Goal: Information Seeking & Learning: Learn about a topic

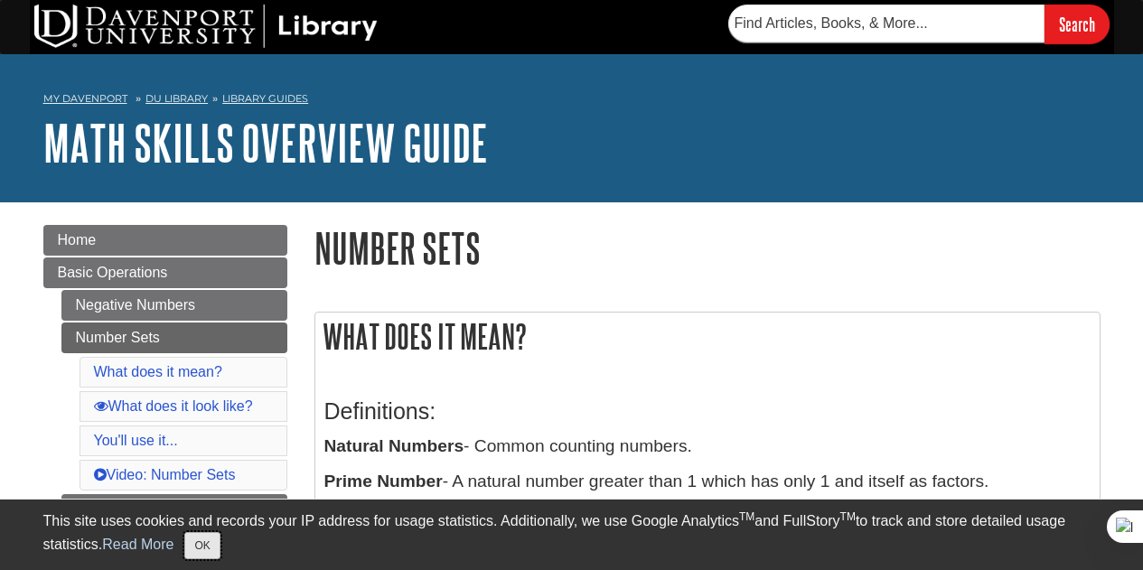
click at [203, 537] on button "OK" at bounding box center [201, 545] width 35 height 27
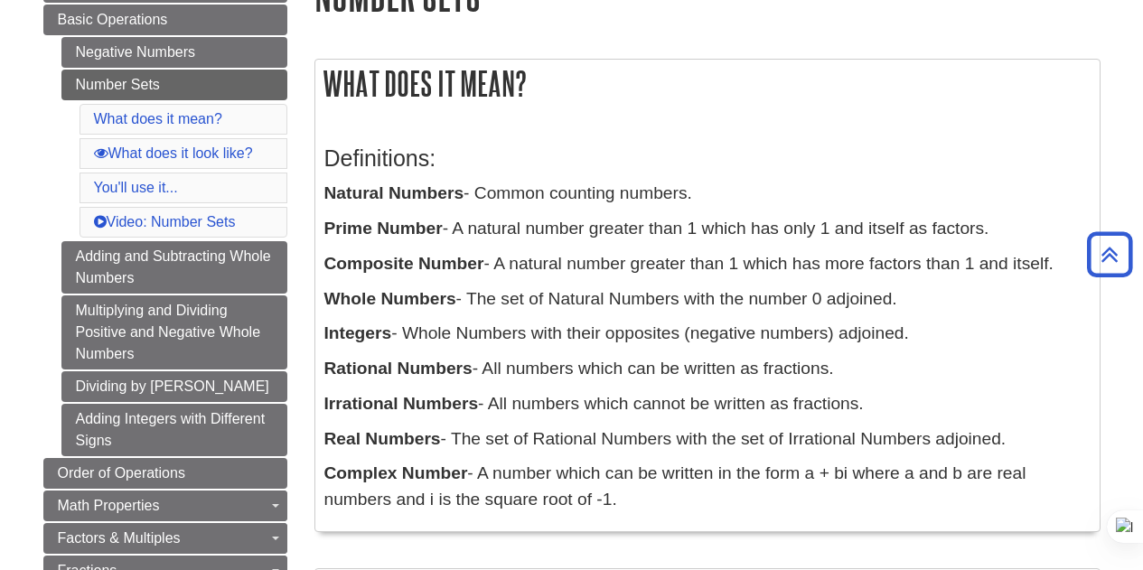
scroll to position [289, 0]
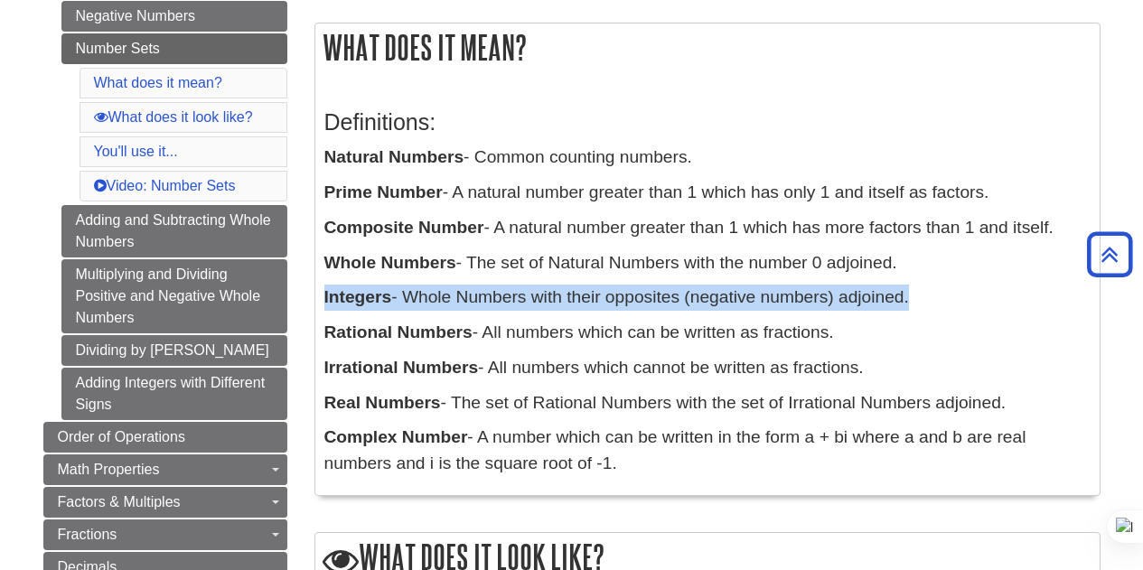
drag, startPoint x: 911, startPoint y: 300, endPoint x: 321, endPoint y: 297, distance: 589.9
click at [321, 297] on div "Definitions: Natural Numbers - Common counting numbers. Prime Number - A natura…" at bounding box center [707, 288] width 784 height 413
click at [414, 273] on icon at bounding box center [419, 275] width 10 height 11
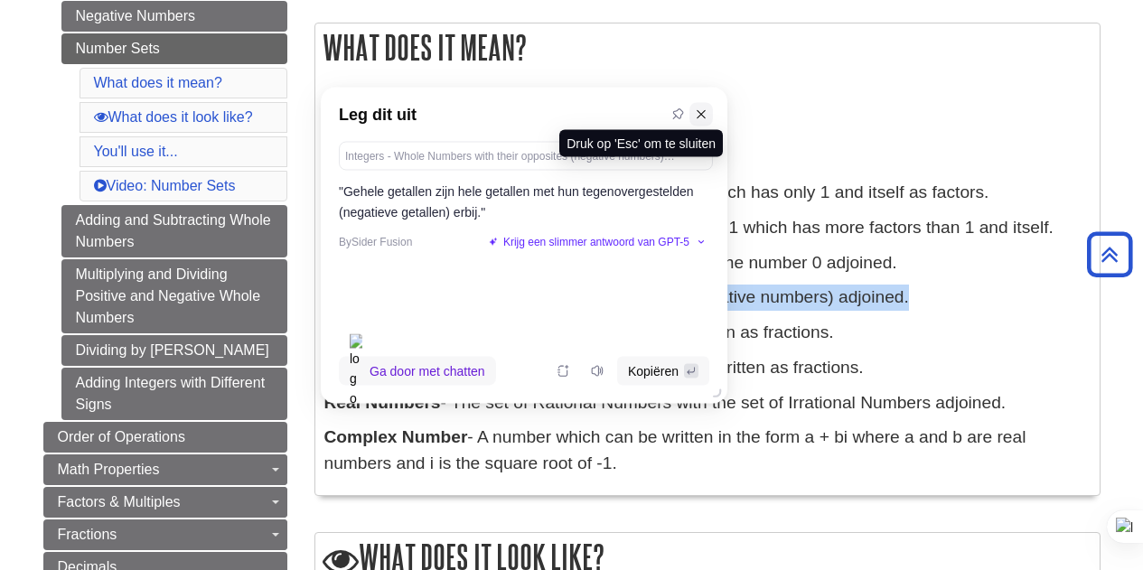
click at [708, 121] on button at bounding box center [700, 113] width 23 height 23
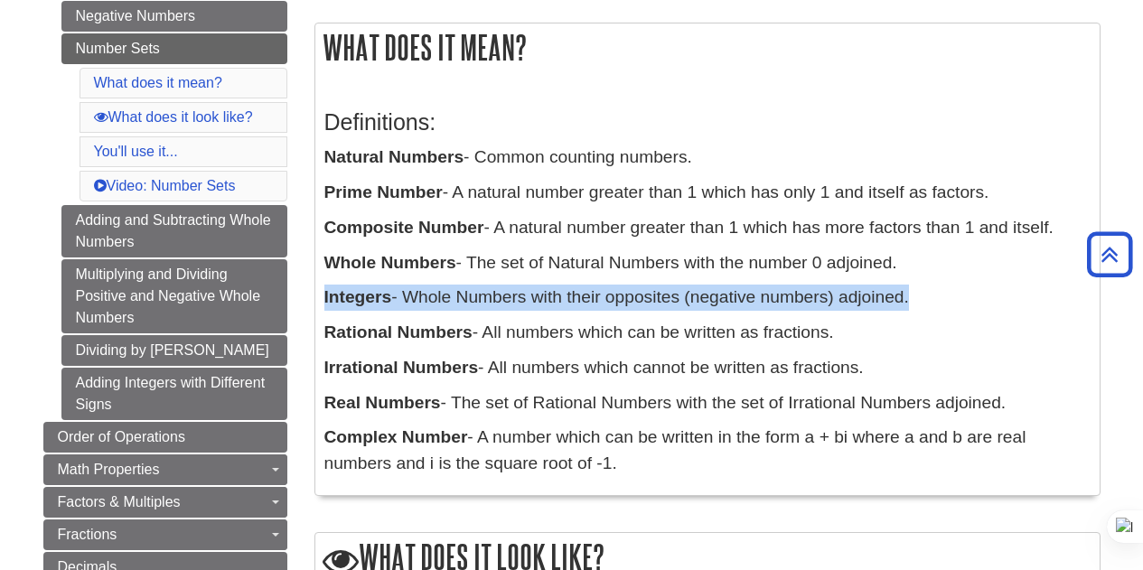
click at [904, 277] on div "Definitions: Natural Numbers - Common counting numbers. Prime Number - A natura…" at bounding box center [707, 288] width 766 height 395
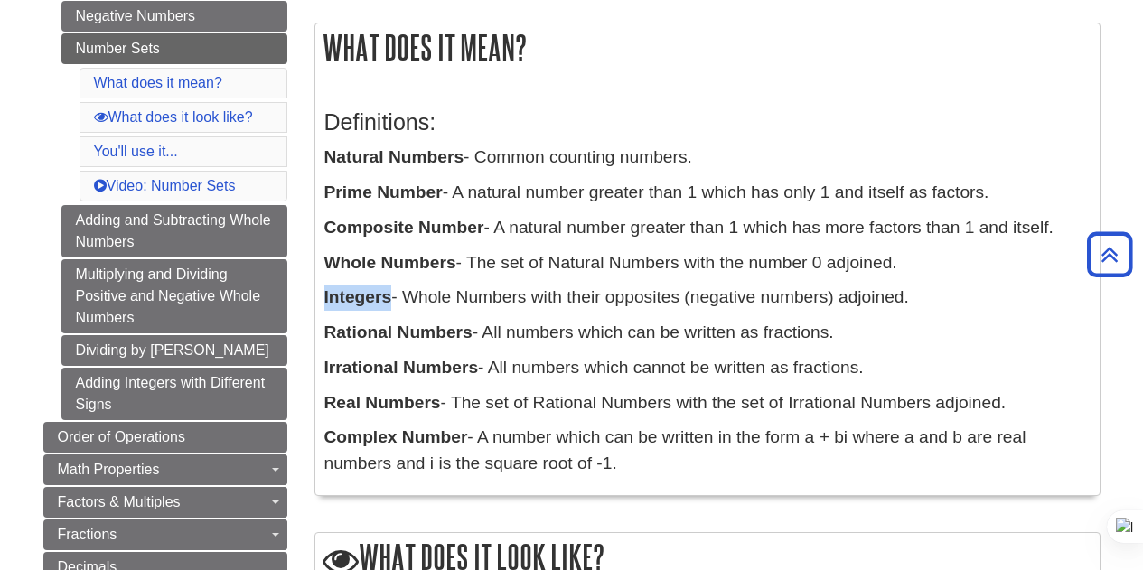
drag, startPoint x: 393, startPoint y: 297, endPoint x: 322, endPoint y: 295, distance: 70.5
click at [322, 295] on div "Definitions: Natural Numbers - Common counting numbers. Prime Number - A natura…" at bounding box center [707, 288] width 784 height 413
click at [390, 272] on icon at bounding box center [392, 273] width 13 height 13
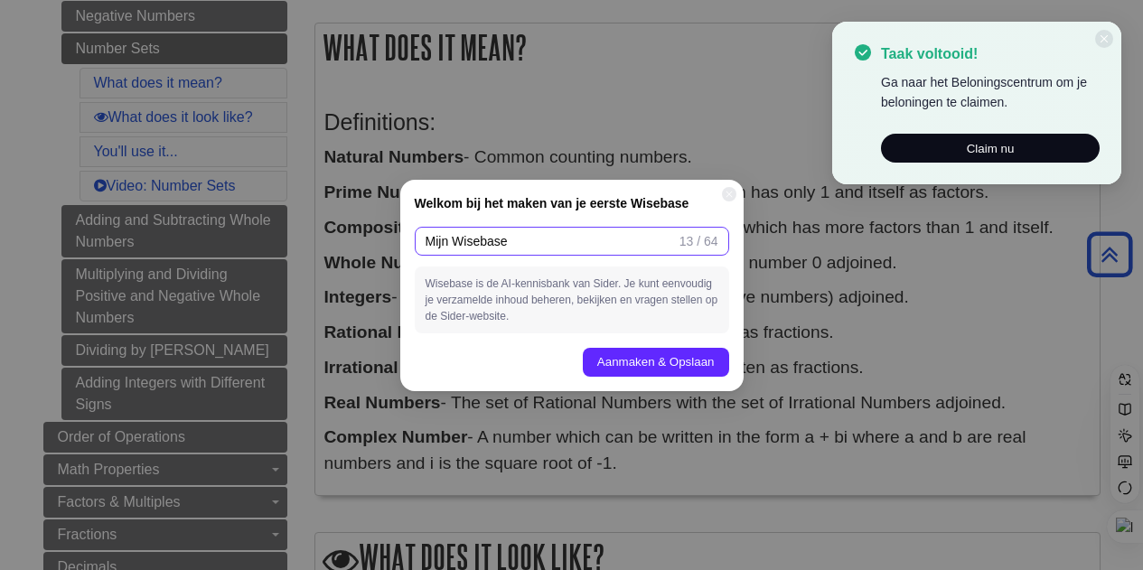
click at [649, 236] on input "Mijn Wisebase" at bounding box center [548, 241] width 247 height 20
click at [626, 360] on button "Aanmaken & Opslaan" at bounding box center [656, 362] width 146 height 29
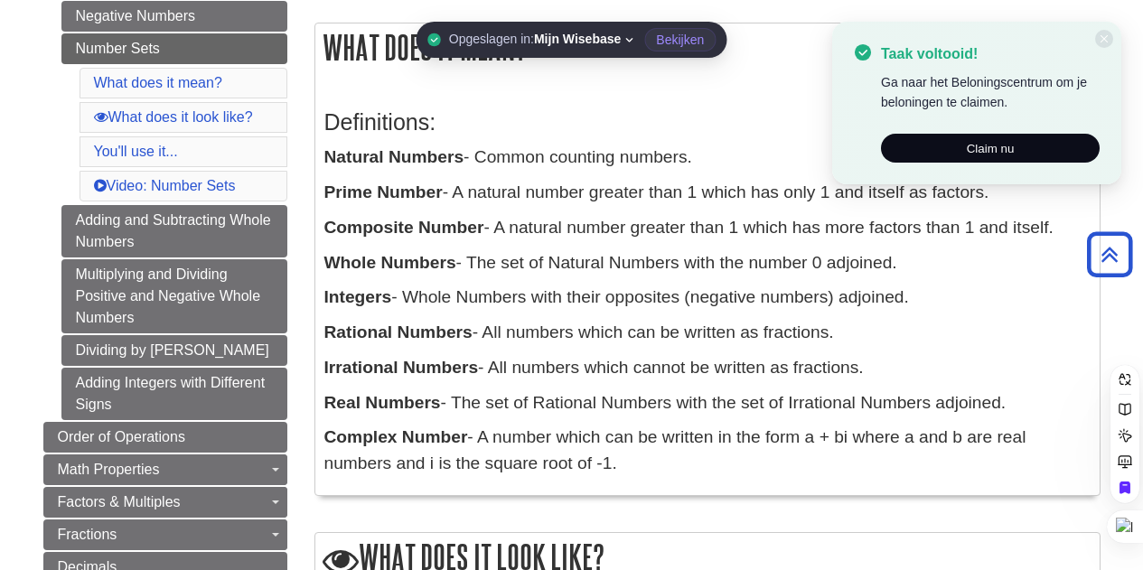
click at [633, 33] on span "Mijn Wisebase" at bounding box center [583, 40] width 99 height 16
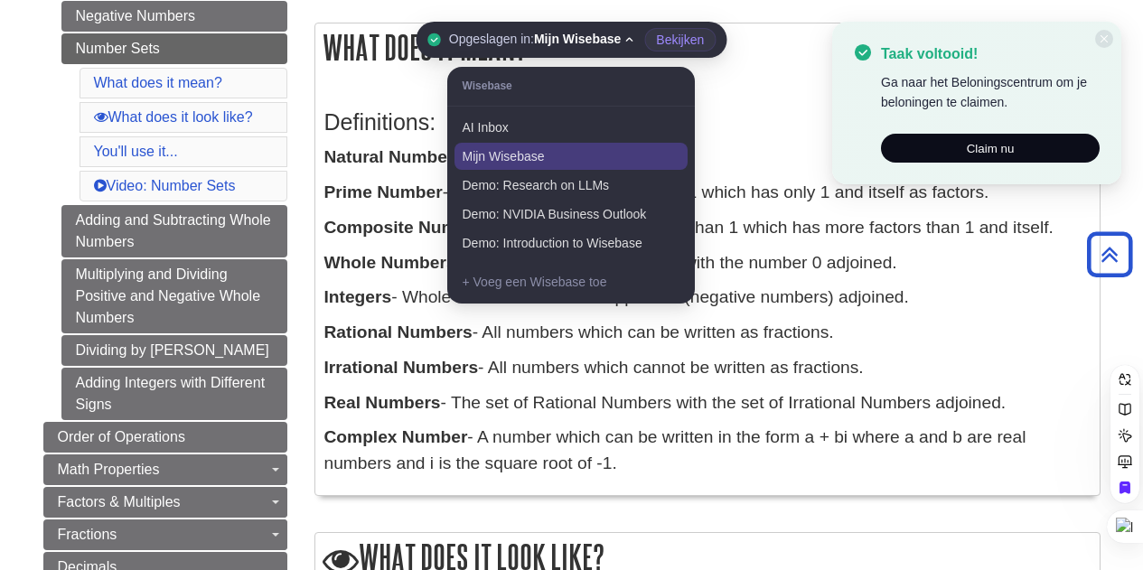
click at [533, 150] on li "Mijn Wisebase" at bounding box center [570, 156] width 233 height 27
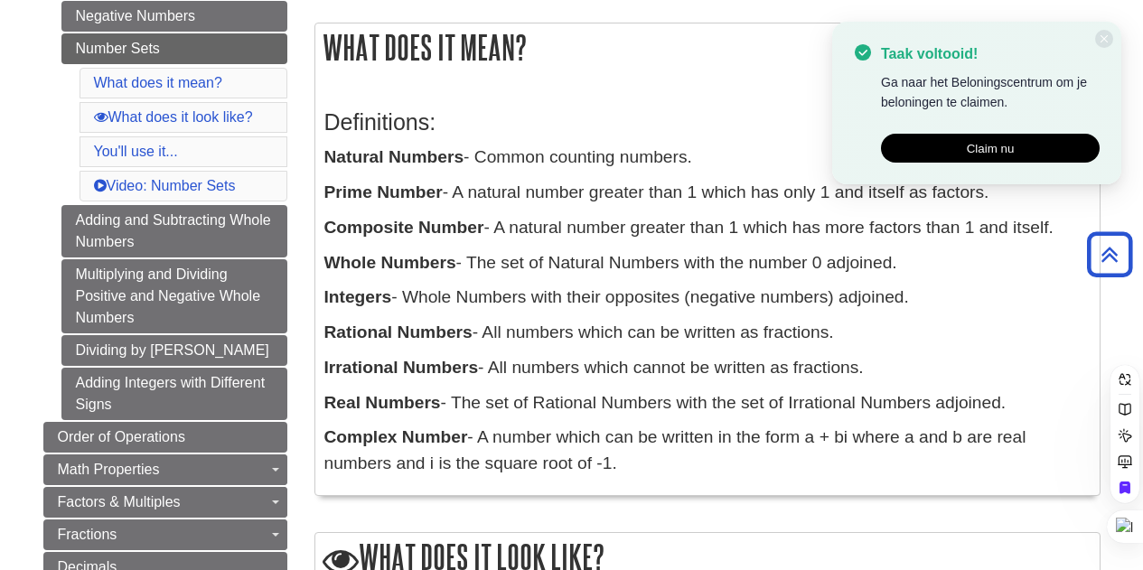
click at [1008, 144] on button "Claim nu" at bounding box center [990, 148] width 219 height 29
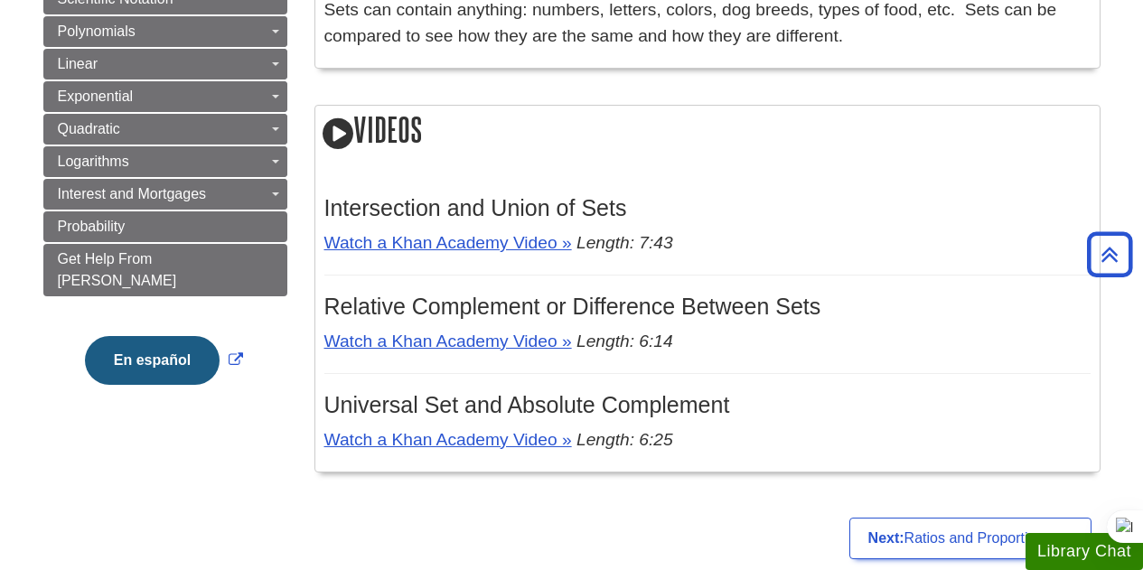
scroll to position [382, 0]
